Goal: Task Accomplishment & Management: Complete application form

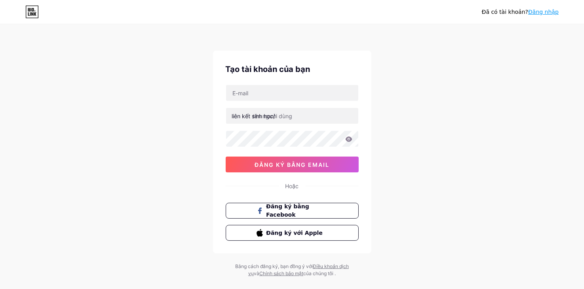
click at [281, 105] on div "liên kết sinh học/ 0cAFcWeA78sSMB87DLFAkK_ec5REzrejxMWf9lBlaoNjY1_jFLP5YDapgdxk…" at bounding box center [292, 129] width 133 height 88
click at [280, 97] on input "text" at bounding box center [292, 93] width 132 height 16
type input "[EMAIL_ADDRESS][DOMAIN_NAME]"
click at [285, 113] on input "text" at bounding box center [292, 116] width 132 height 16
type input "vaodayne"
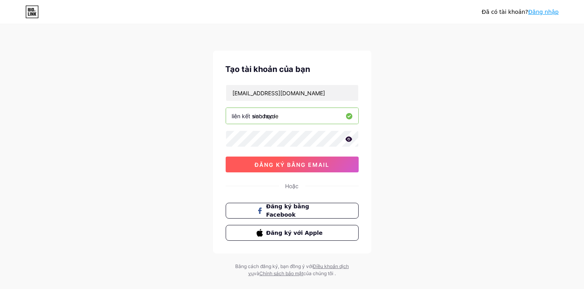
click at [309, 169] on button "đăng ký bằng email" at bounding box center [292, 165] width 133 height 16
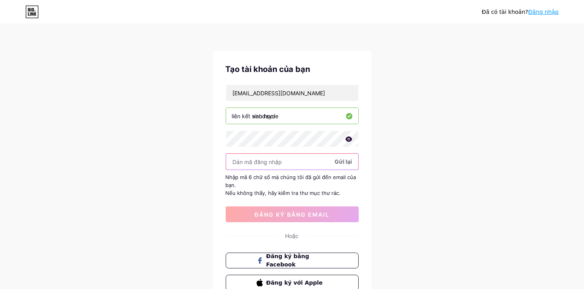
click at [287, 158] on input "text" at bounding box center [292, 162] width 132 height 16
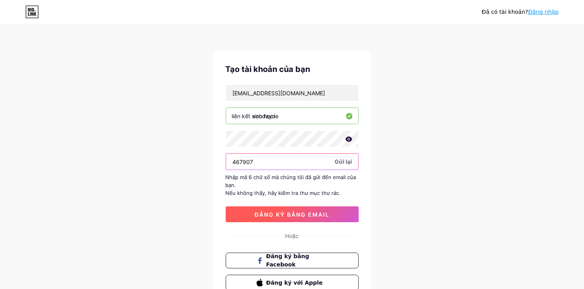
type input "467907"
click at [293, 216] on font "đăng ký bằng email" at bounding box center [292, 214] width 75 height 7
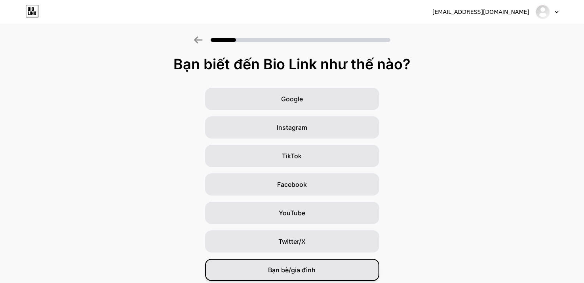
click at [298, 273] on font "Bạn bè/gia đình" at bounding box center [291, 270] width 47 height 8
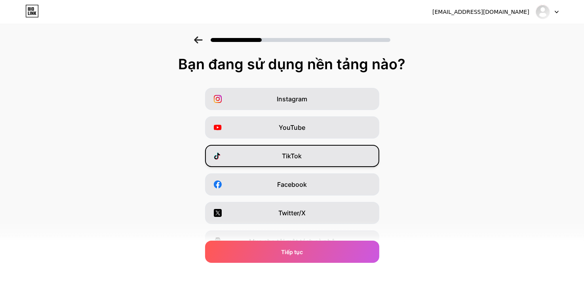
click at [315, 158] on div "TikTok" at bounding box center [292, 156] width 174 height 22
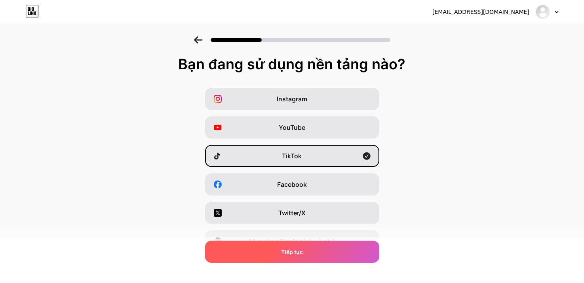
click at [353, 245] on div "Tiếp tục" at bounding box center [292, 252] width 174 height 22
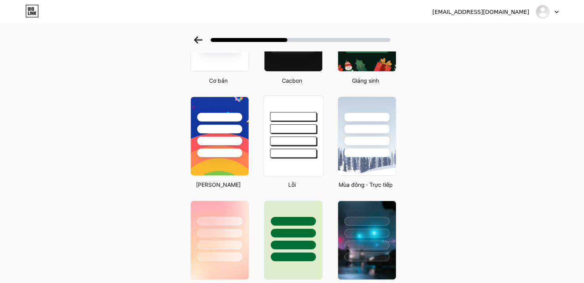
scroll to position [119, 0]
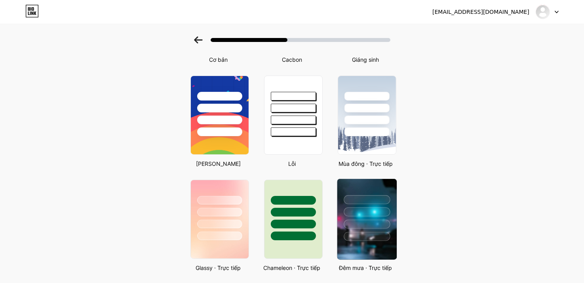
click at [377, 212] on div at bounding box center [367, 211] width 46 height 9
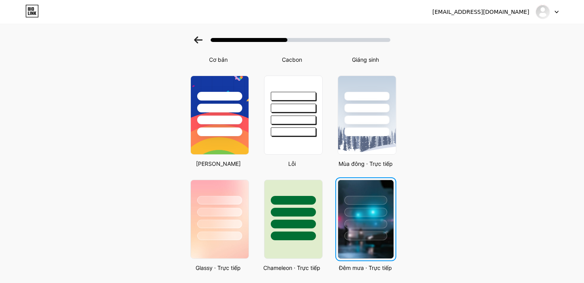
scroll to position [0, 0]
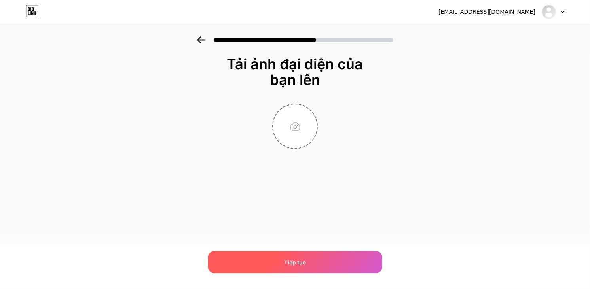
click at [315, 259] on div "Tiếp tục" at bounding box center [295, 262] width 174 height 22
click at [313, 262] on div "Tiếp tục" at bounding box center [295, 262] width 174 height 22
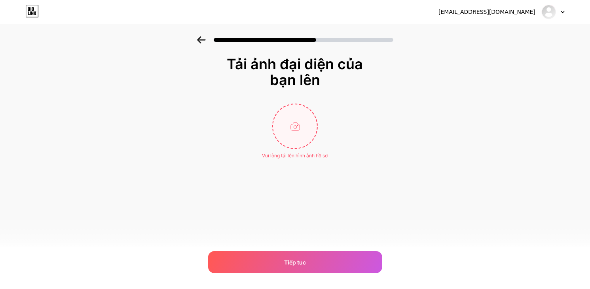
click at [302, 139] on input "file" at bounding box center [295, 126] width 44 height 44
type input "C:\fakepath\Screenshot [DATE] 164902.png"
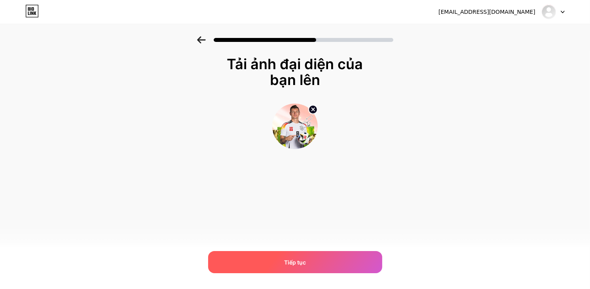
click at [280, 262] on div "Tiếp tục" at bounding box center [295, 262] width 174 height 22
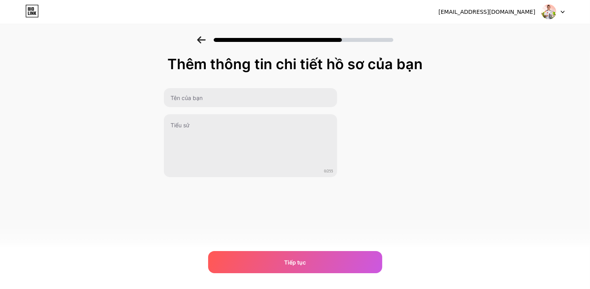
click at [213, 86] on div "Thêm thông tin chi tiết hồ sơ của bạn 0/255 Tiếp tục Lỗi" at bounding box center [294, 117] width 263 height 122
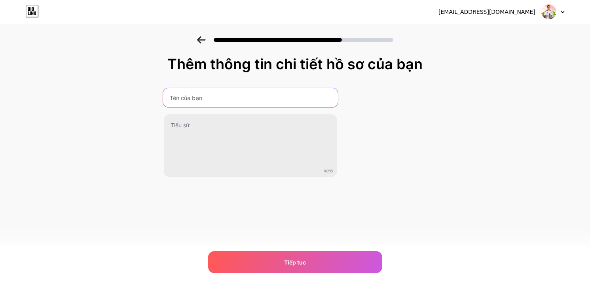
click at [210, 96] on input "text" at bounding box center [250, 97] width 175 height 19
type input "k"
type input "Thiên Ân Luxury"
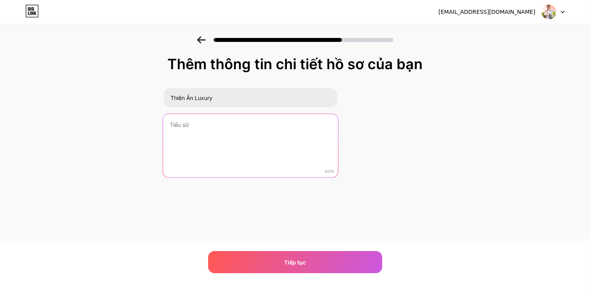
click at [188, 164] on textarea at bounding box center [250, 146] width 175 height 65
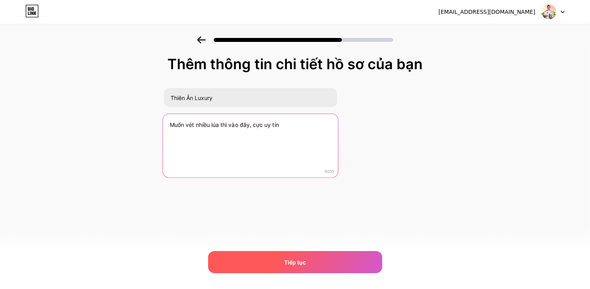
type textarea "Muốn vét nhiều lúa thì vào đây, cực uy tín"
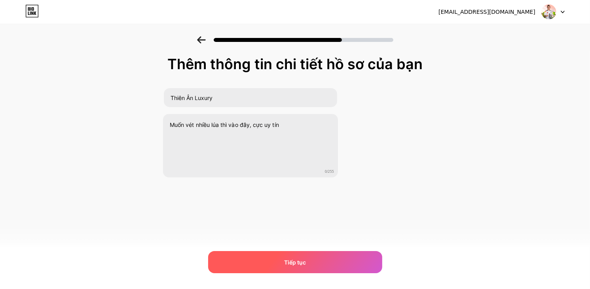
click at [286, 264] on font "Tiếp tục" at bounding box center [295, 262] width 22 height 7
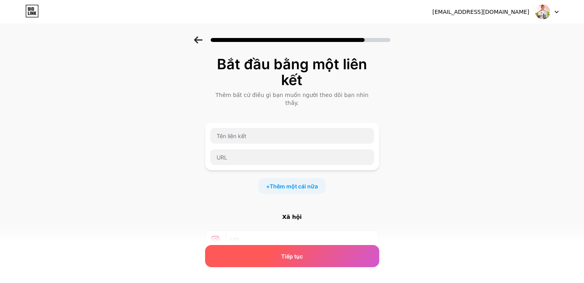
click at [268, 249] on div "Tiếp tục" at bounding box center [292, 256] width 174 height 22
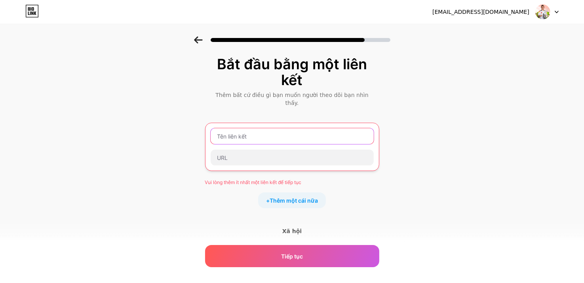
click at [252, 128] on input "text" at bounding box center [292, 136] width 163 height 16
click at [272, 128] on input "text" at bounding box center [292, 136] width 163 height 16
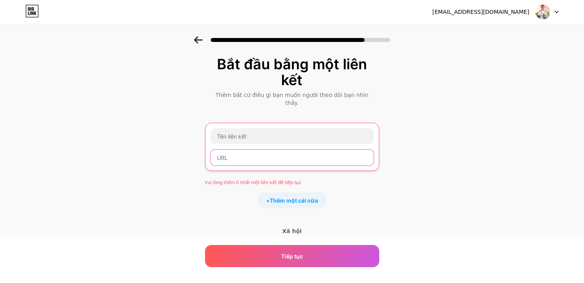
click at [250, 150] on input "text" at bounding box center [292, 158] width 163 height 16
paste input "[URL][DOMAIN_NAME]"
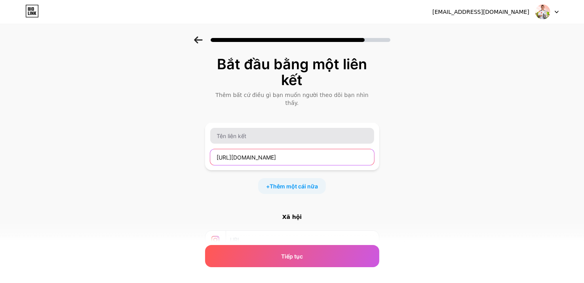
type input "[URL][DOMAIN_NAME]"
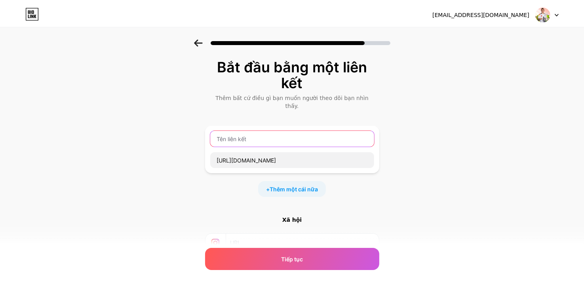
scroll to position [0, 0]
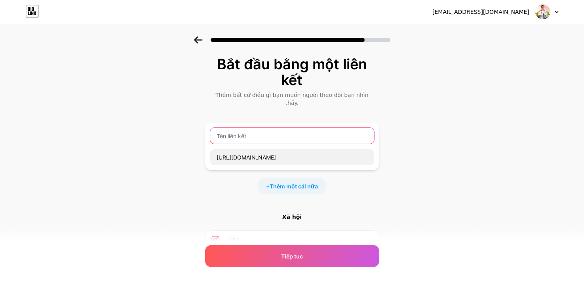
click at [245, 128] on input "text" at bounding box center [292, 136] width 164 height 16
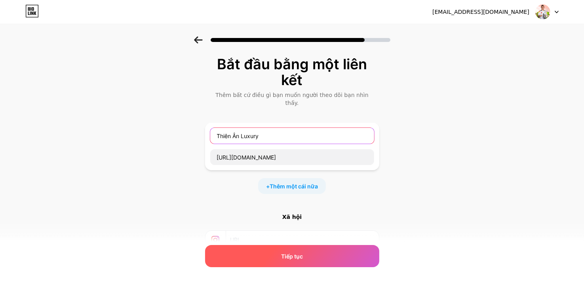
type input "Thiên Ân Luxury"
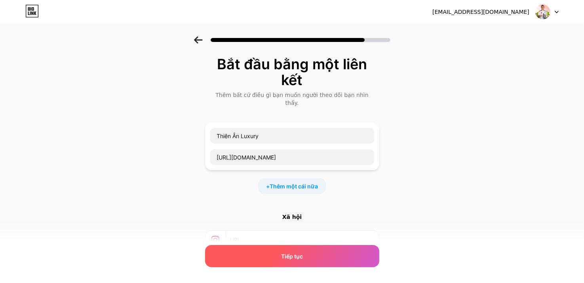
click at [278, 258] on div "Tiếp tục" at bounding box center [292, 256] width 174 height 22
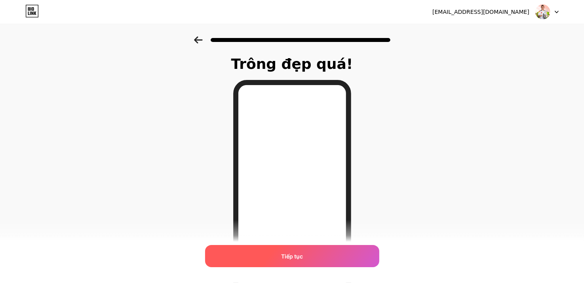
click at [317, 260] on div "Tiếp tục" at bounding box center [292, 256] width 174 height 22
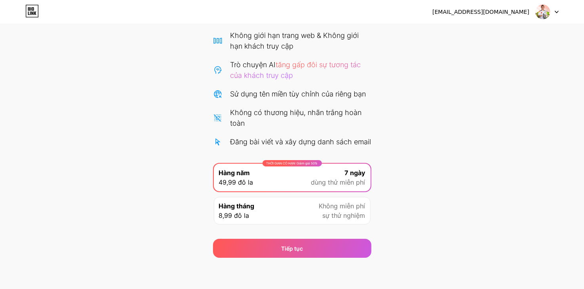
scroll to position [71, 0]
click at [388, 207] on div "Bắt đầu dùng thử miễn phí 7 ngày của bạn Có thể hủy bất cứ lúc nào. Chúng tôi s…" at bounding box center [292, 116] width 584 height 283
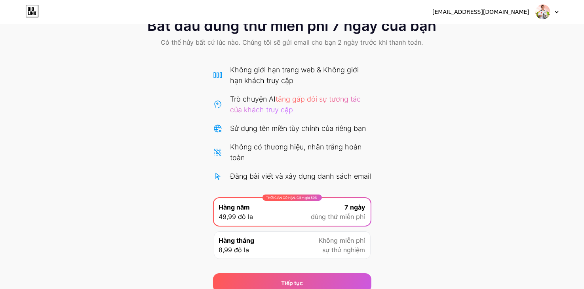
scroll to position [0, 0]
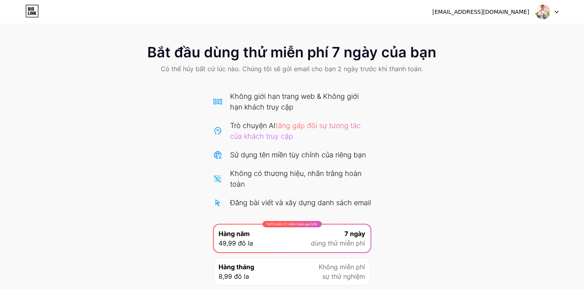
click at [547, 11] on img at bounding box center [542, 11] width 15 height 15
click at [548, 11] on img at bounding box center [542, 11] width 15 height 15
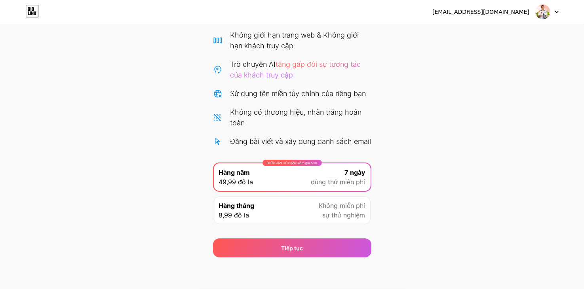
scroll to position [71, 0]
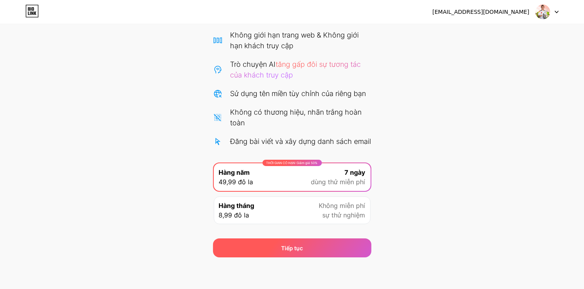
click at [276, 248] on div "Tiếp tục" at bounding box center [292, 248] width 158 height 19
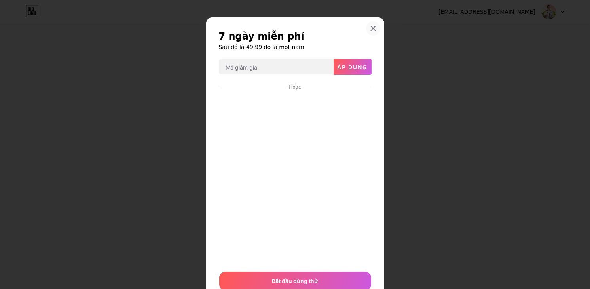
click at [371, 28] on icon at bounding box center [373, 29] width 4 height 4
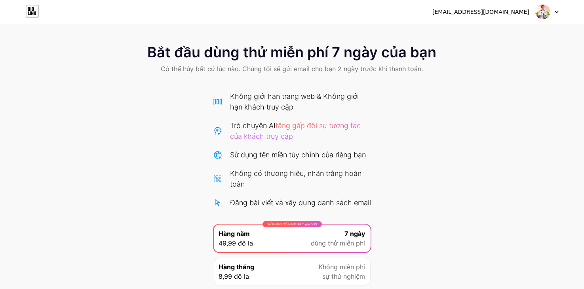
click at [28, 15] on icon at bounding box center [29, 13] width 2 height 4
click at [518, 12] on font "[EMAIL_ADDRESS][DOMAIN_NAME]" at bounding box center [480, 12] width 97 height 6
click at [538, 9] on img at bounding box center [542, 11] width 15 height 15
